Goal: Find specific page/section: Find specific page/section

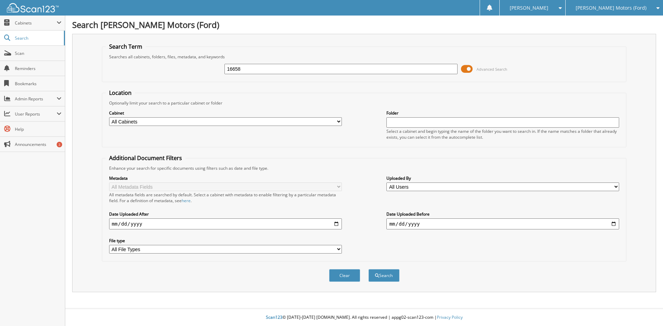
type input "16658"
click at [369, 269] on button "Search" at bounding box center [384, 275] width 31 height 13
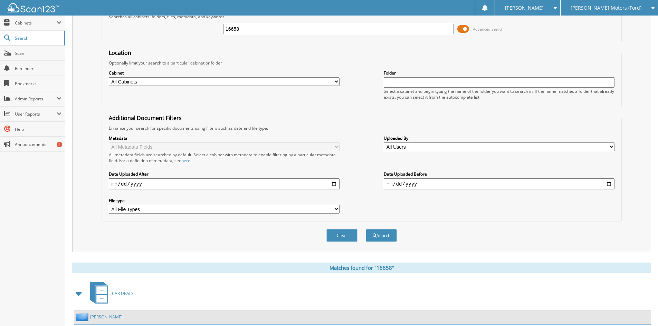
scroll to position [138, 0]
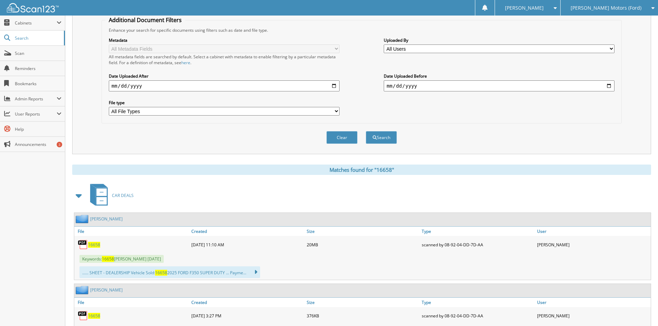
click at [96, 247] on span "16658" at bounding box center [94, 245] width 12 height 6
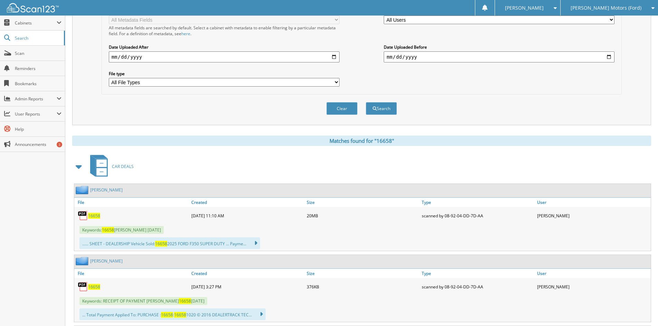
scroll to position [242, 0]
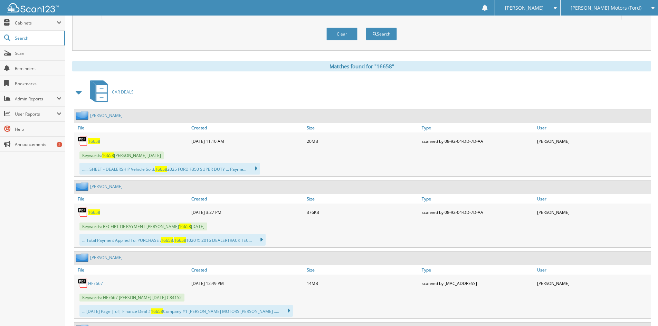
click at [92, 213] on span "16658" at bounding box center [94, 213] width 12 height 6
